Goal: Transaction & Acquisition: Download file/media

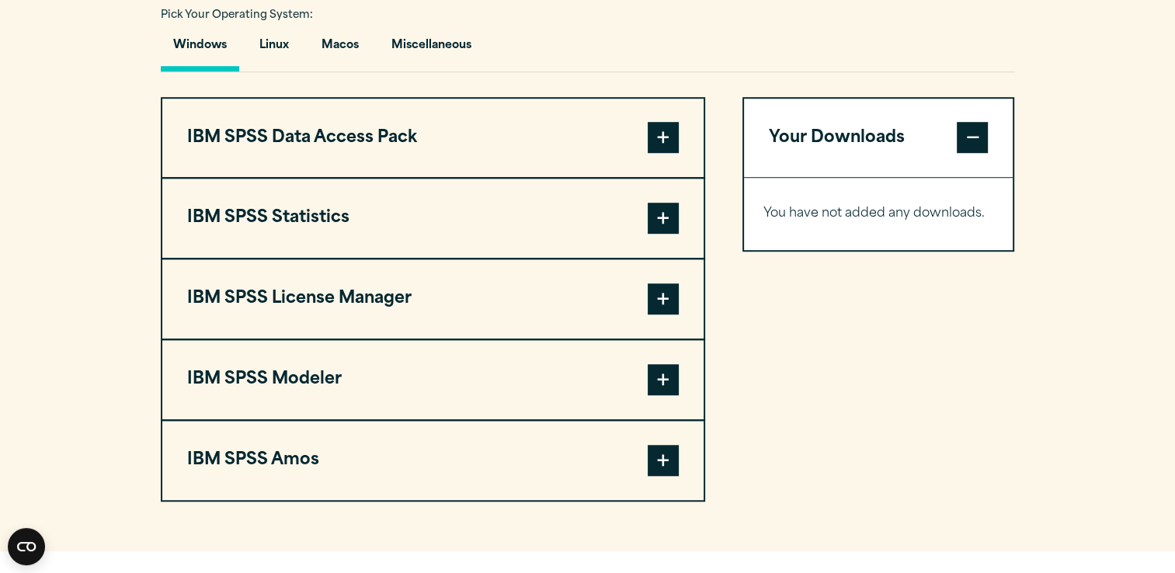
scroll to position [1155, 0]
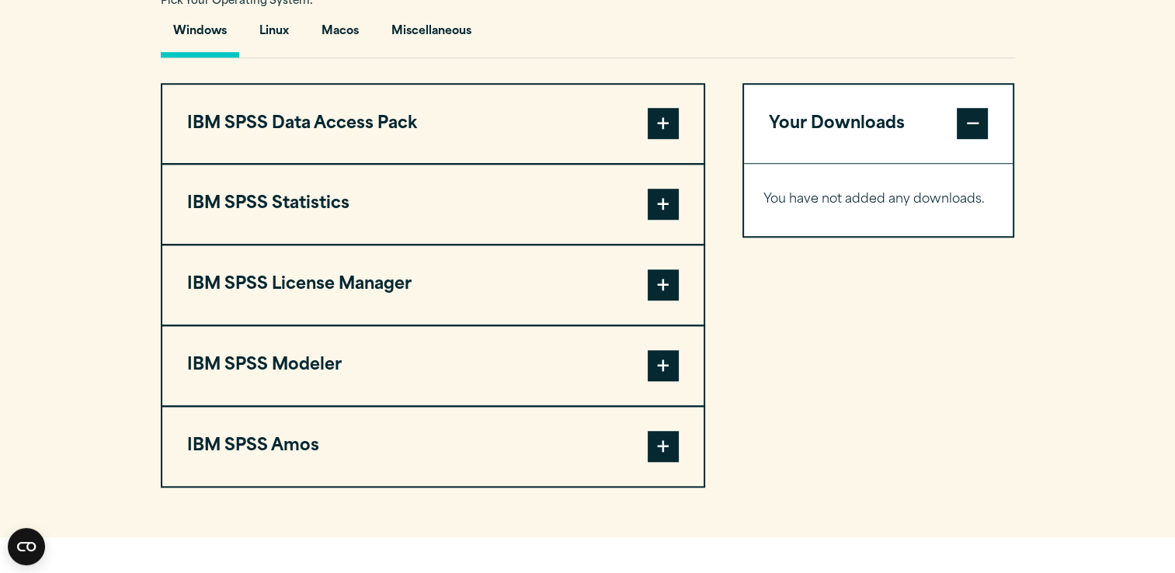
click at [663, 220] on span at bounding box center [663, 204] width 31 height 31
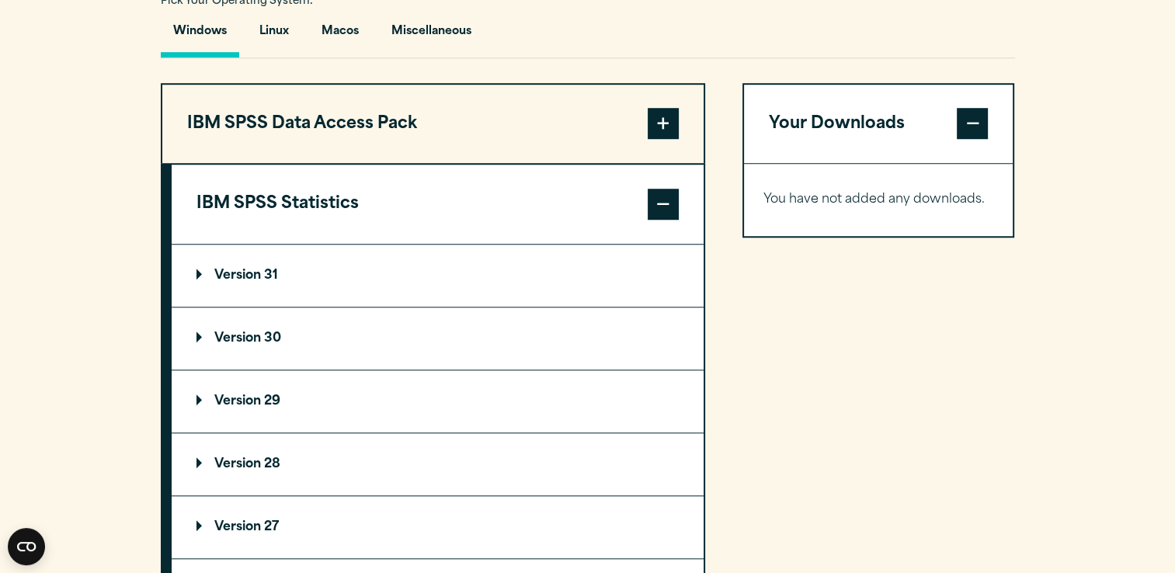
click at [464, 370] on summary "Version 30" at bounding box center [438, 338] width 532 height 62
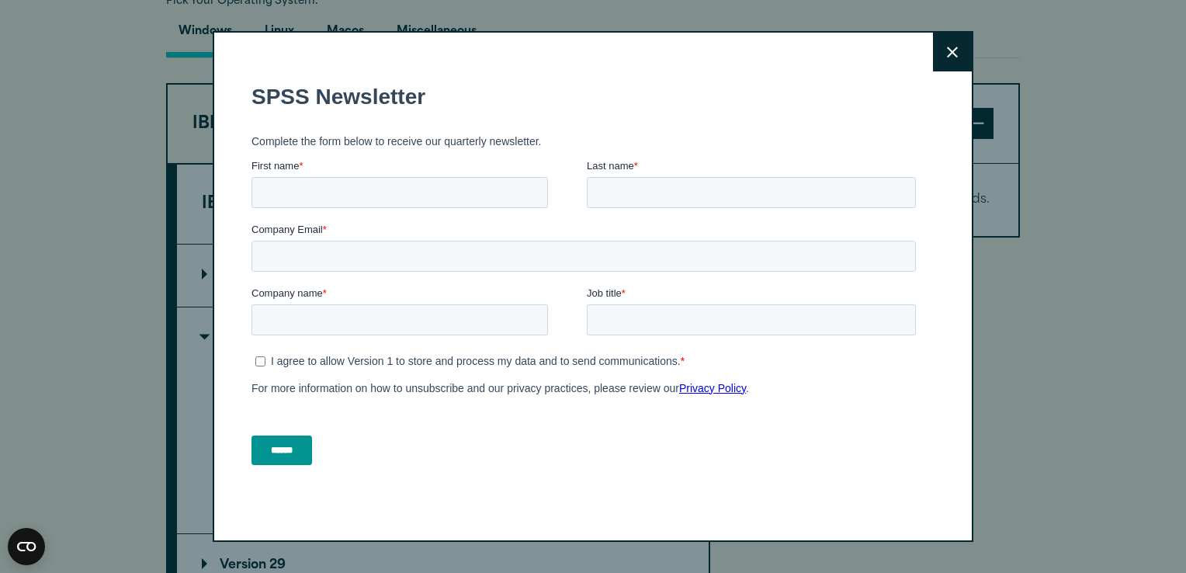
click at [943, 39] on button "Close" at bounding box center [952, 52] width 39 height 39
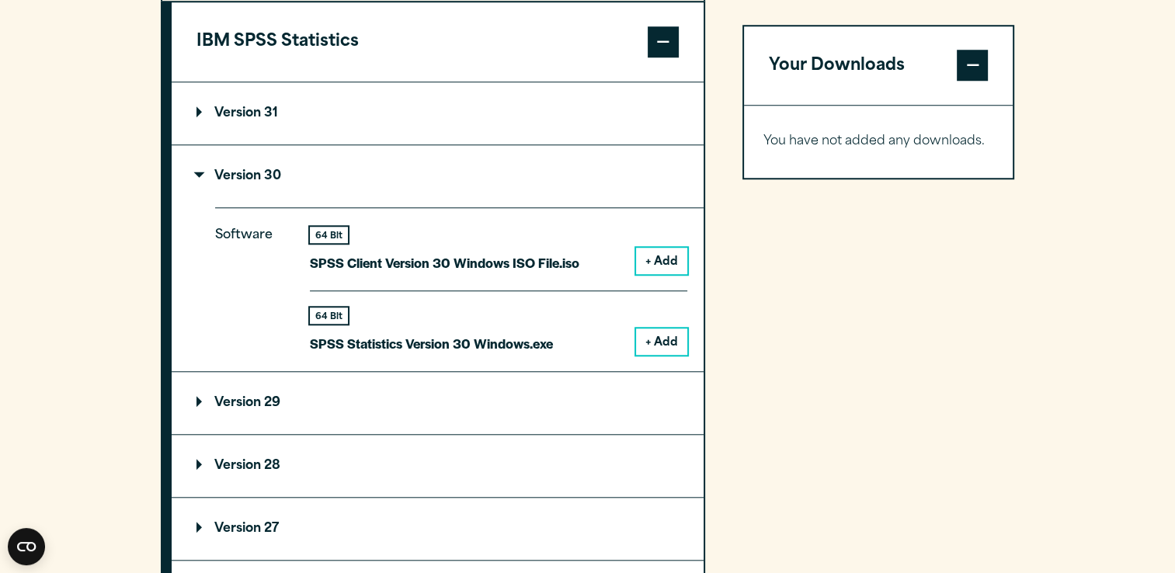
scroll to position [1345, 0]
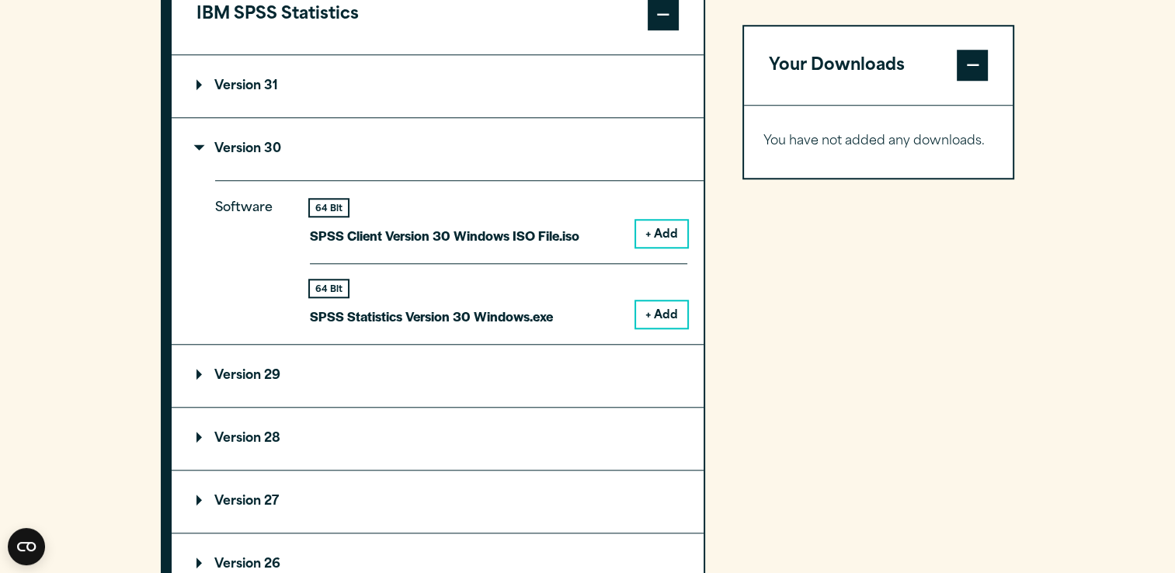
click at [656, 328] on button "+ Add" at bounding box center [661, 314] width 51 height 26
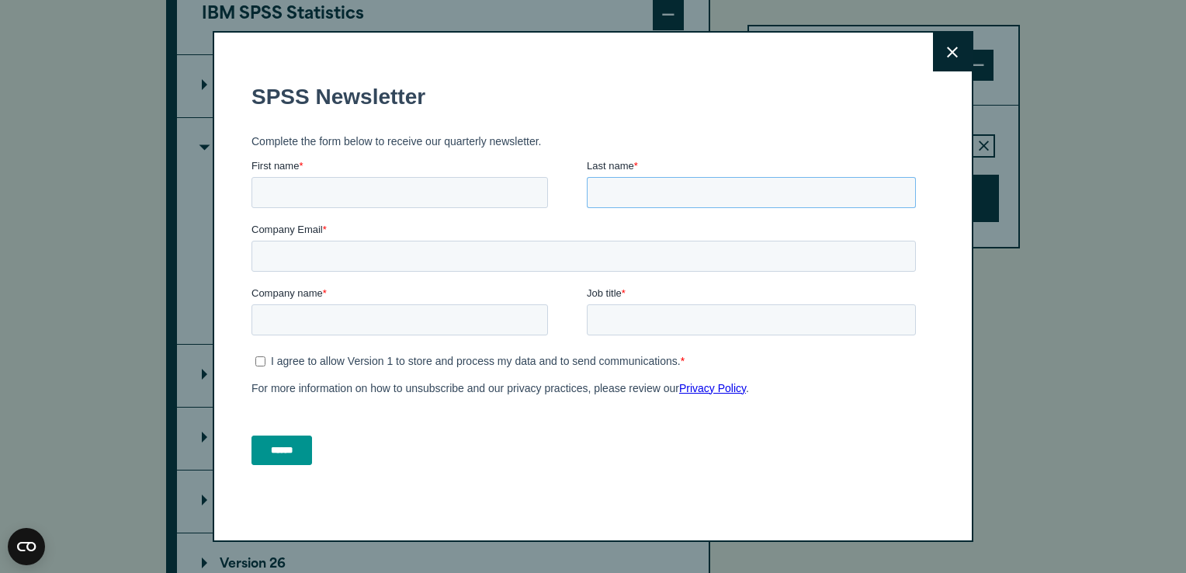
drag, startPoint x: 1144, startPoint y: 279, endPoint x: 898, endPoint y: 207, distance: 255.5
click at [898, 208] on fieldset "First name * Last name *" at bounding box center [587, 190] width 671 height 64
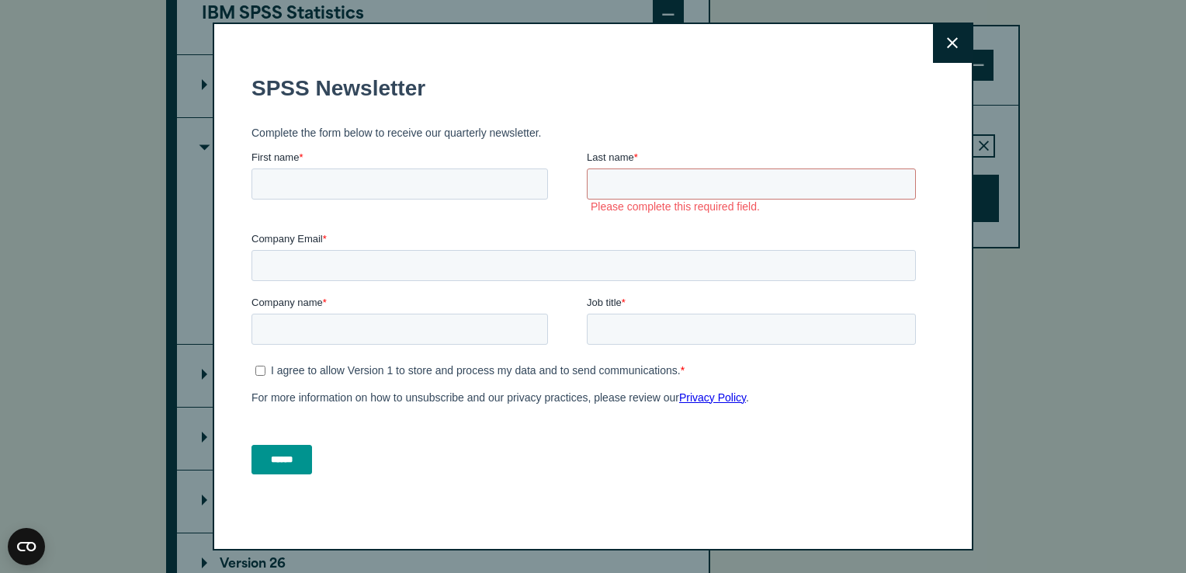
click at [940, 47] on button "Close" at bounding box center [952, 43] width 39 height 39
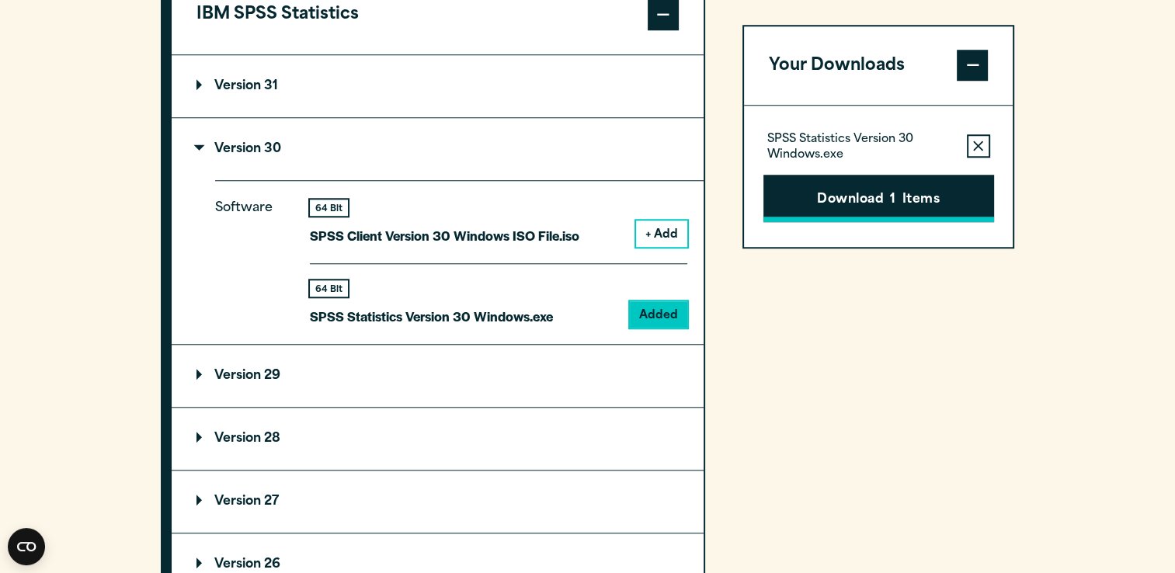
click at [881, 198] on button "Download 1 Items" at bounding box center [878, 199] width 231 height 48
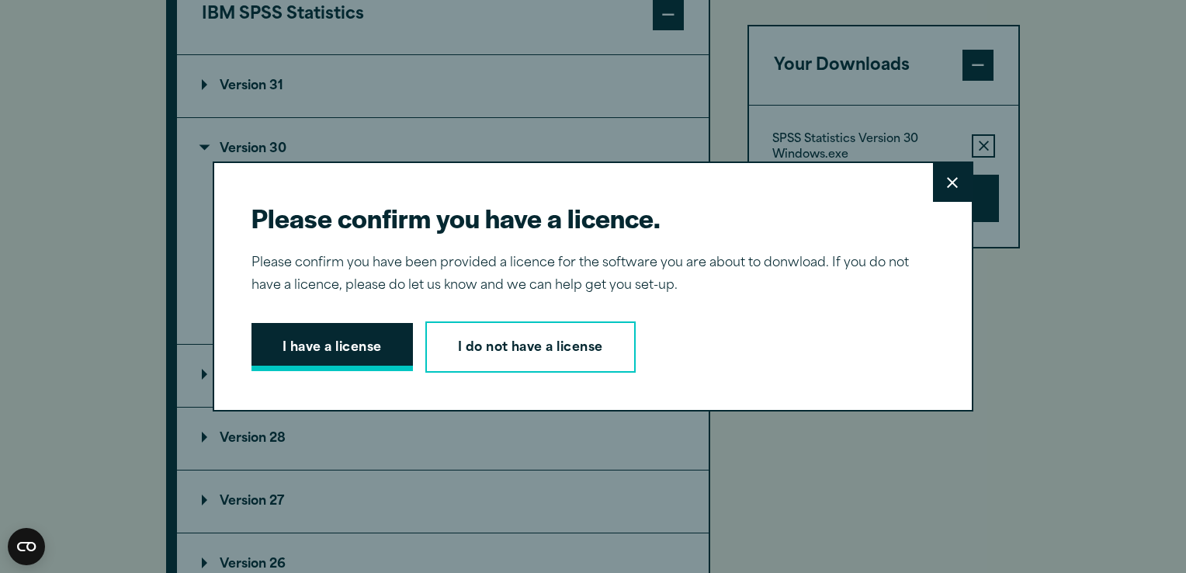
click at [372, 353] on button "I have a license" at bounding box center [333, 347] width 162 height 48
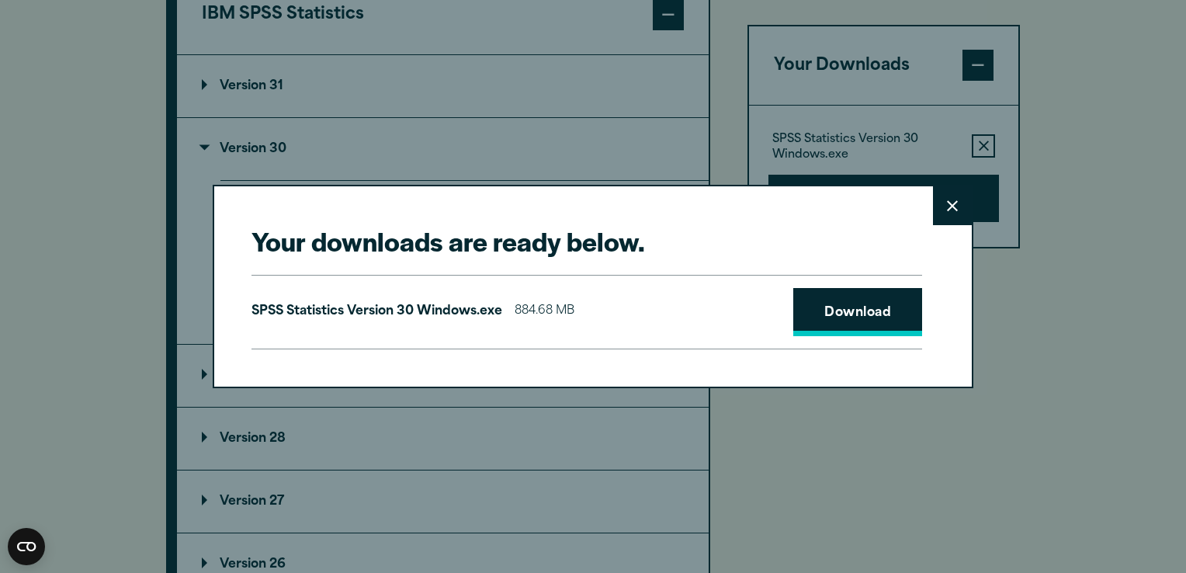
click at [857, 322] on link "Download" at bounding box center [858, 312] width 129 height 48
click at [836, 321] on link "Download" at bounding box center [858, 312] width 129 height 48
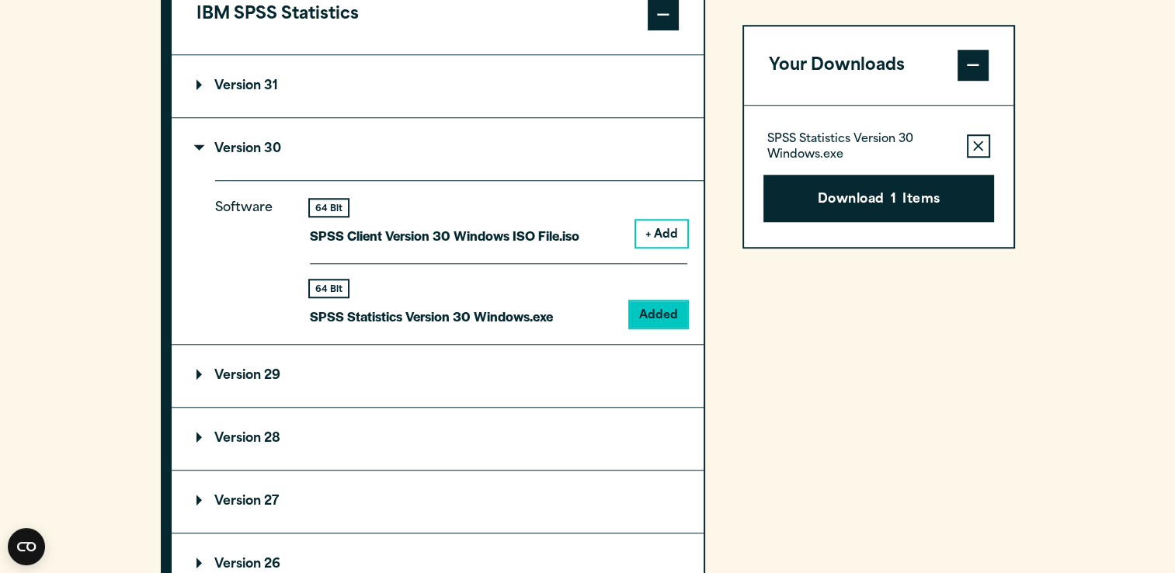
click at [828, 49] on div "Your downloads are ready below. Close SPSS Statistics Version 30 Windows.exe 88…" at bounding box center [587, 286] width 1175 height 573
